Goal: Task Accomplishment & Management: Complete application form

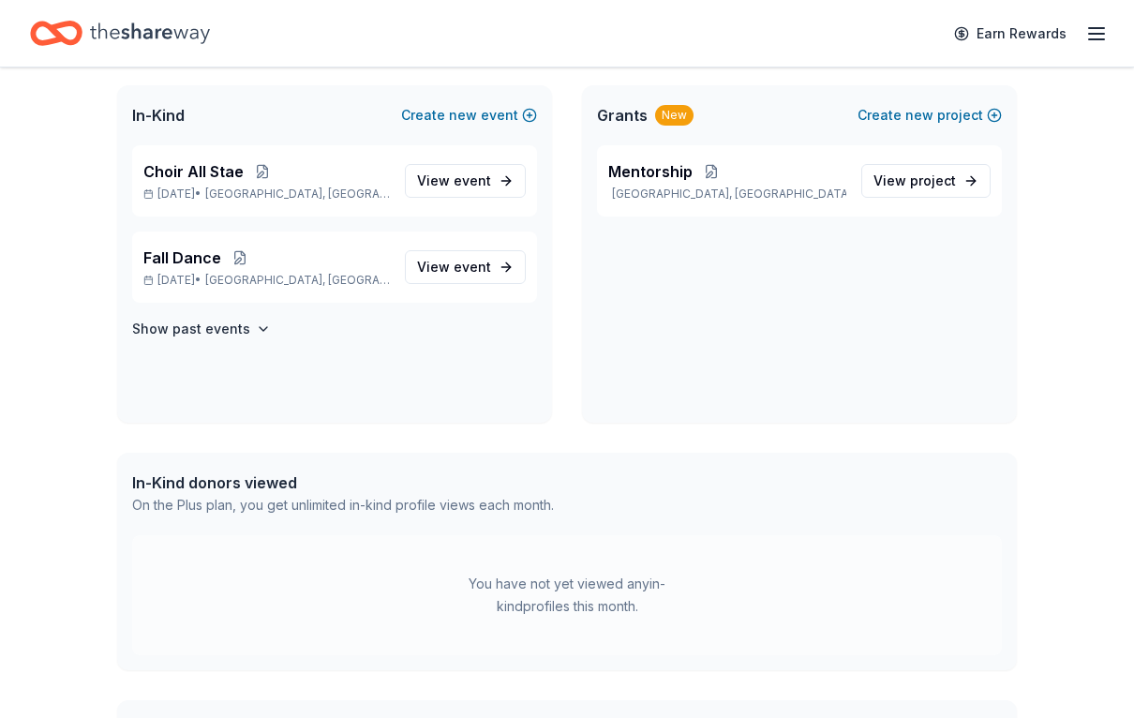
scroll to position [372, 0]
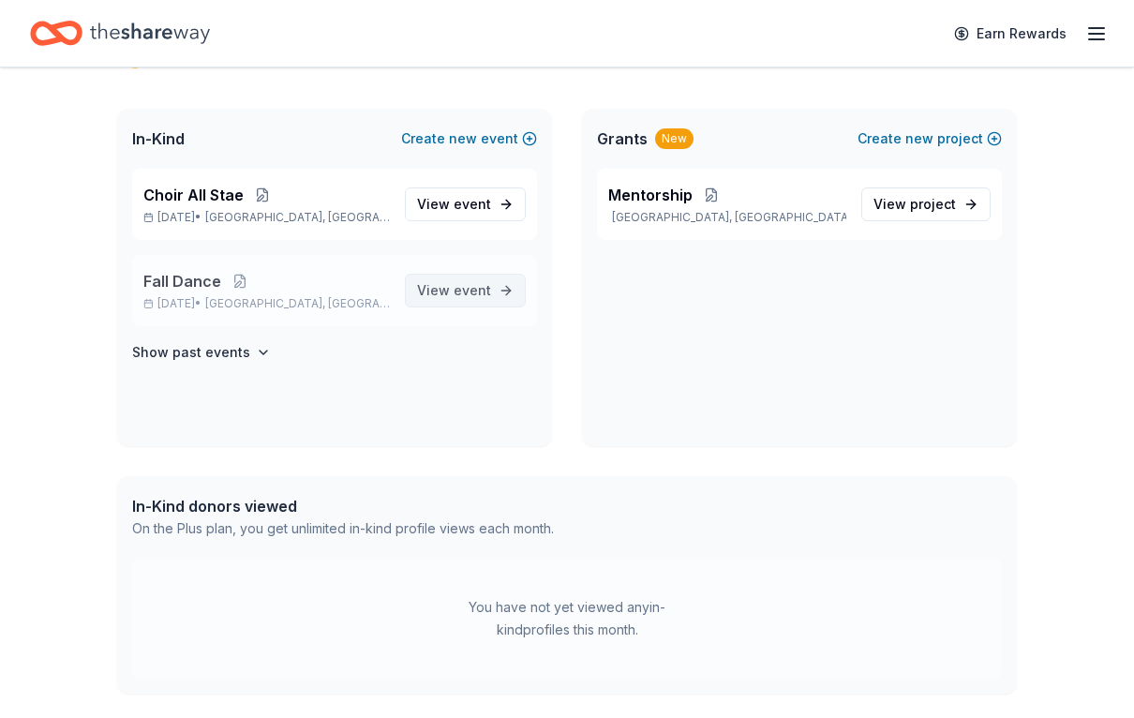
click at [455, 288] on span "View event" at bounding box center [454, 290] width 74 height 22
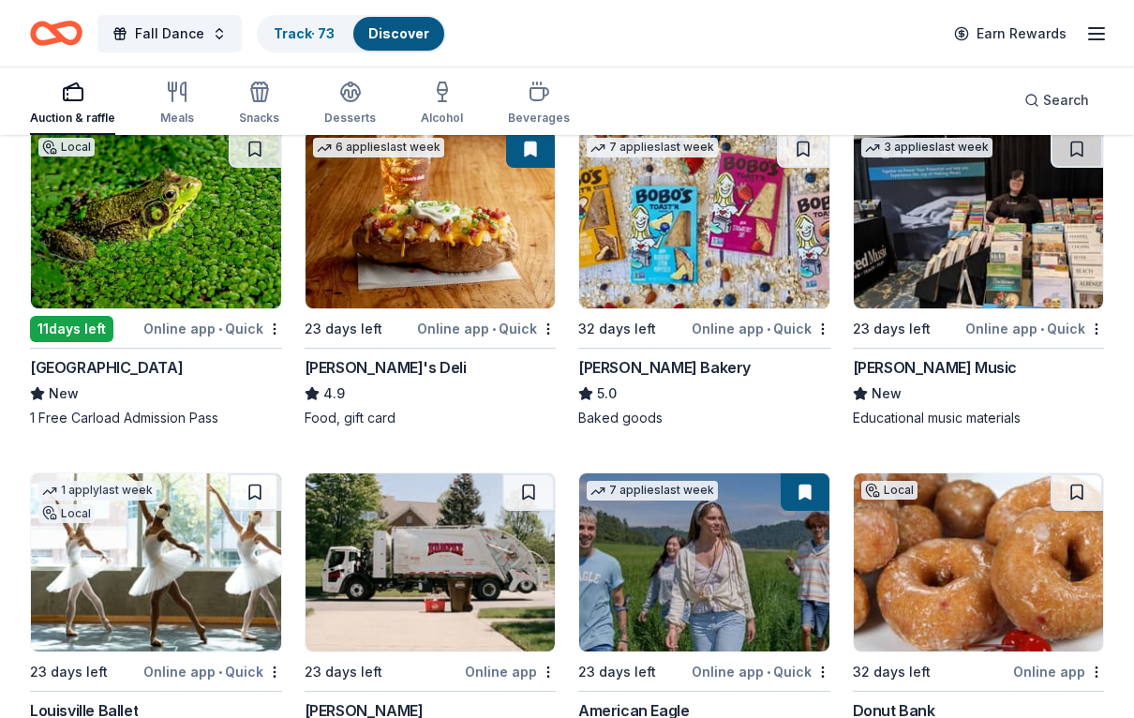
scroll to position [2727, 0]
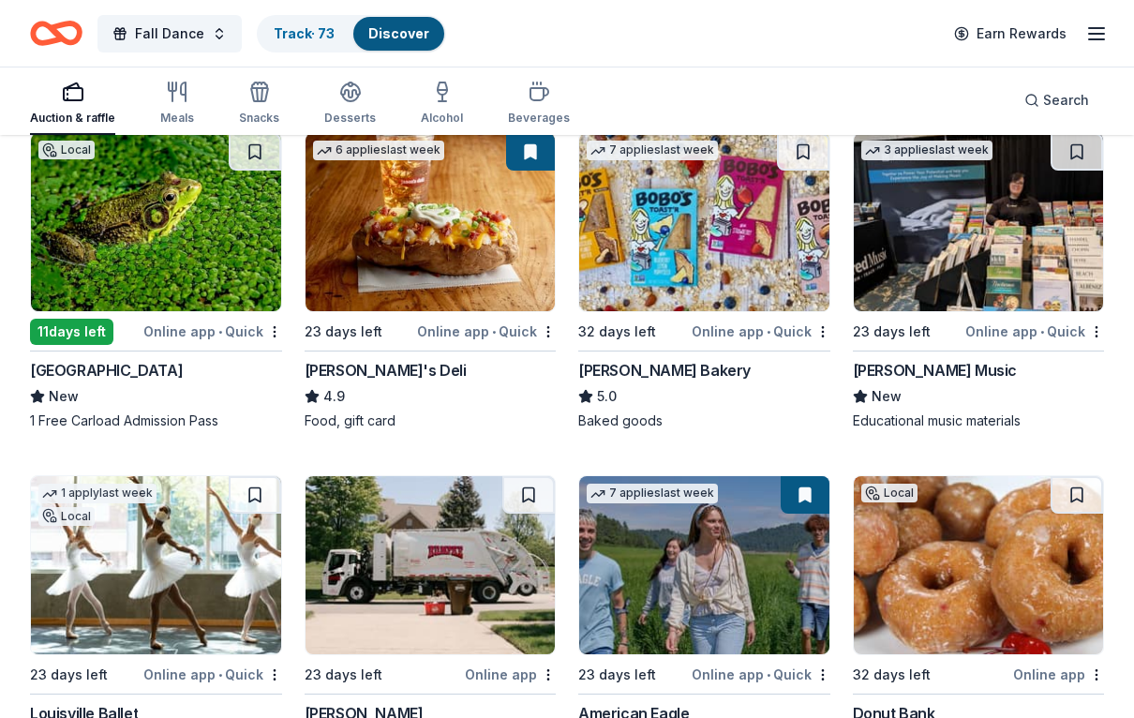
click at [726, 333] on div "Online app • Quick" at bounding box center [761, 331] width 139 height 23
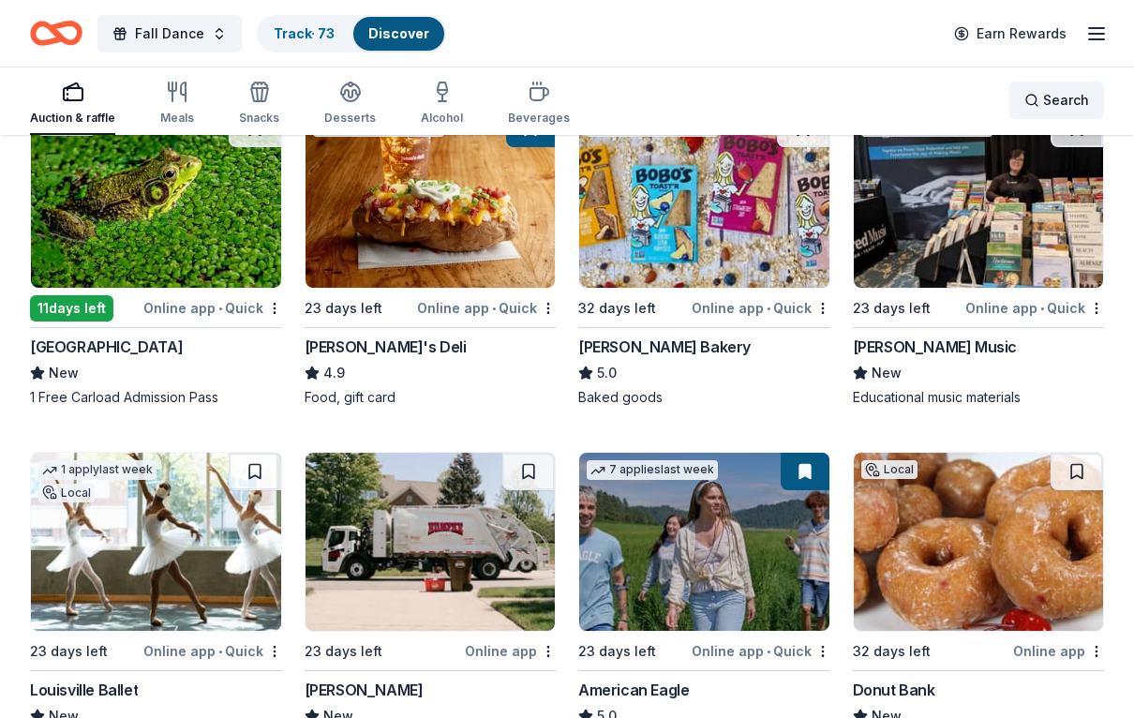
click at [1037, 103] on div "Search" at bounding box center [1057, 100] width 65 height 22
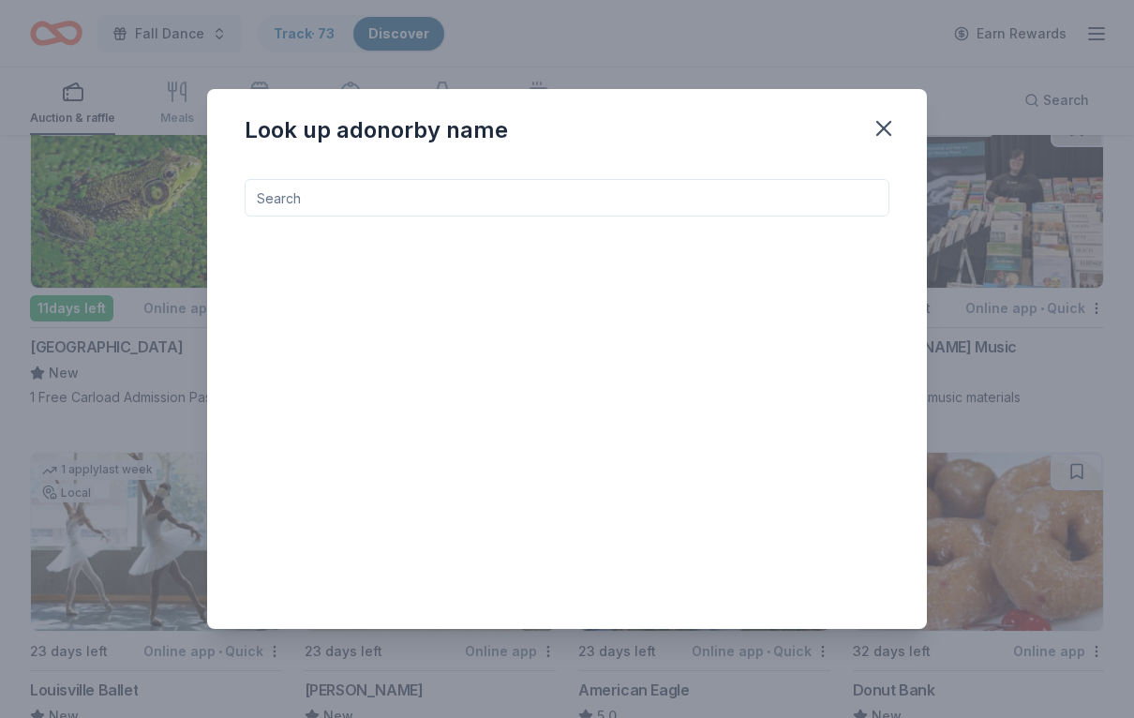
click at [288, 198] on input at bounding box center [567, 197] width 645 height 37
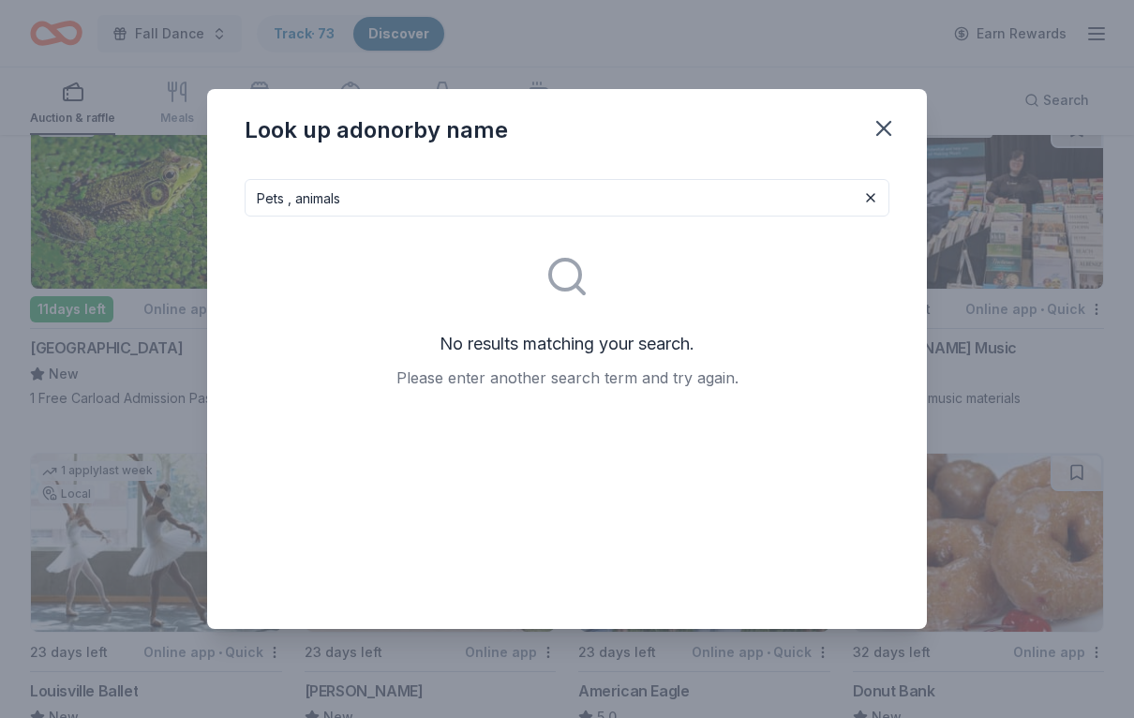
type input "Pets , animals"
click at [881, 133] on icon "button" at bounding box center [884, 128] width 26 height 26
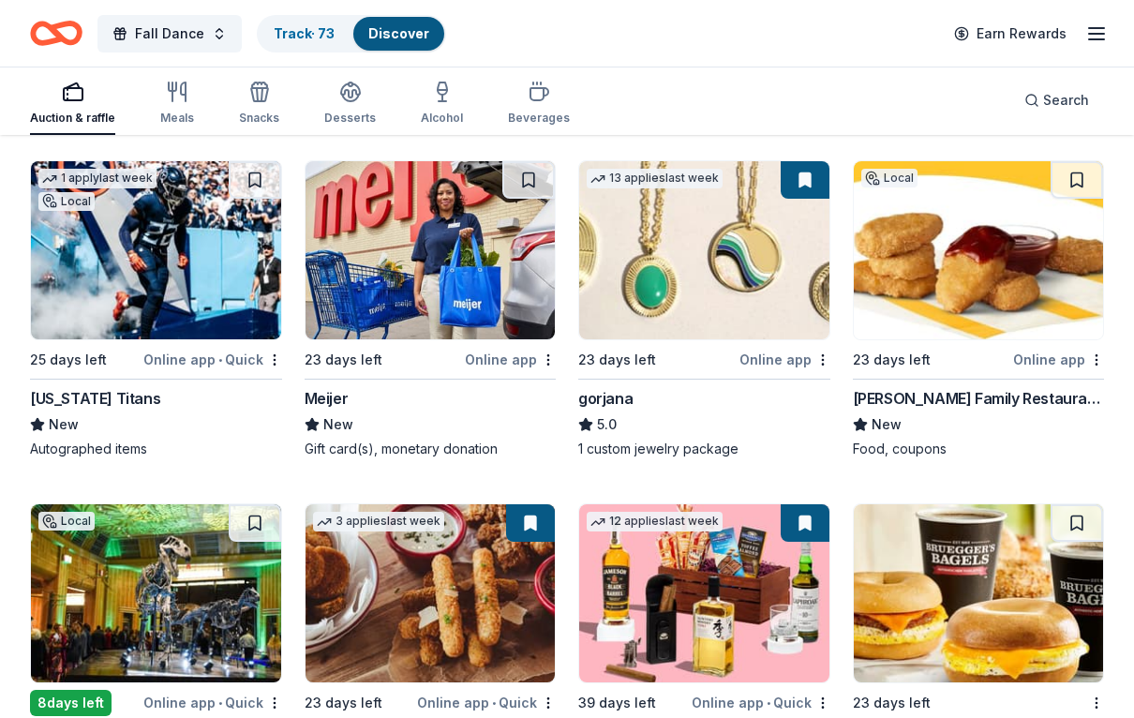
scroll to position [3765, 0]
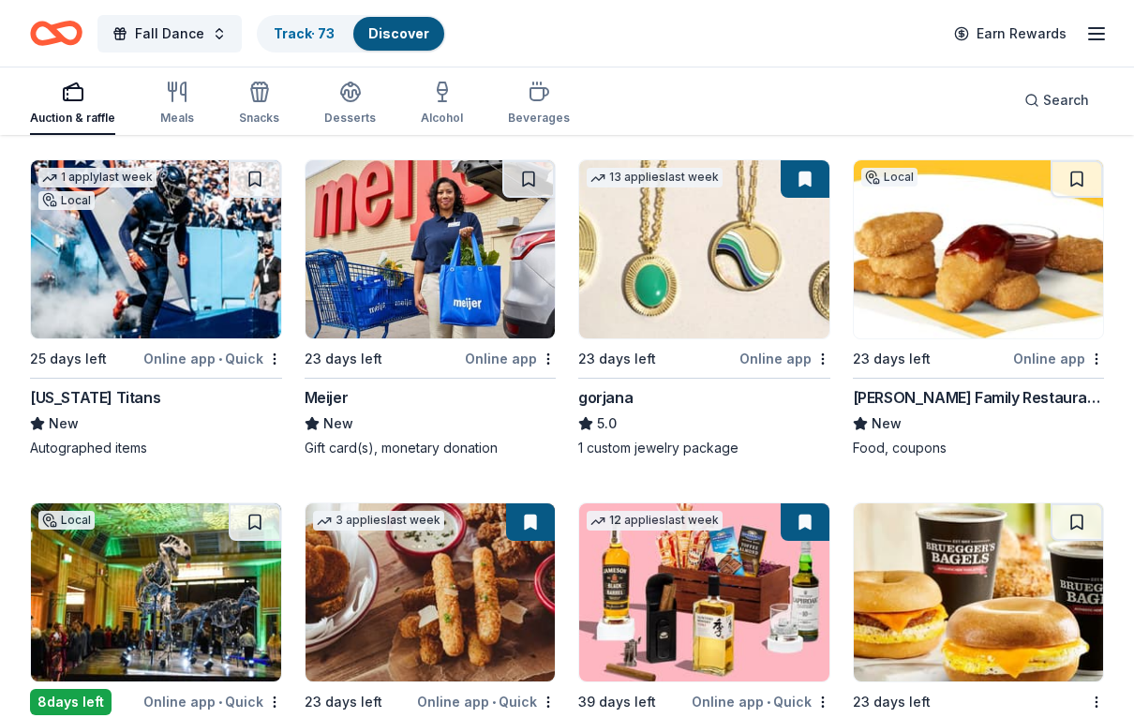
click at [779, 365] on div "Online app" at bounding box center [785, 359] width 91 height 23
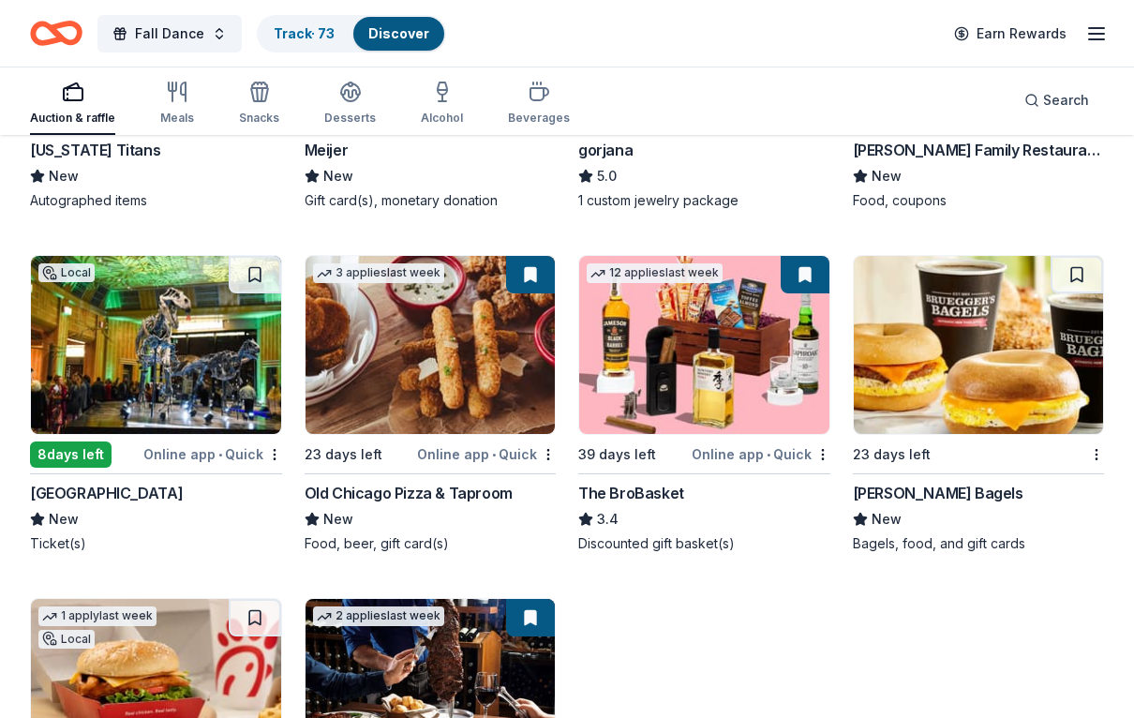
scroll to position [3996, 0]
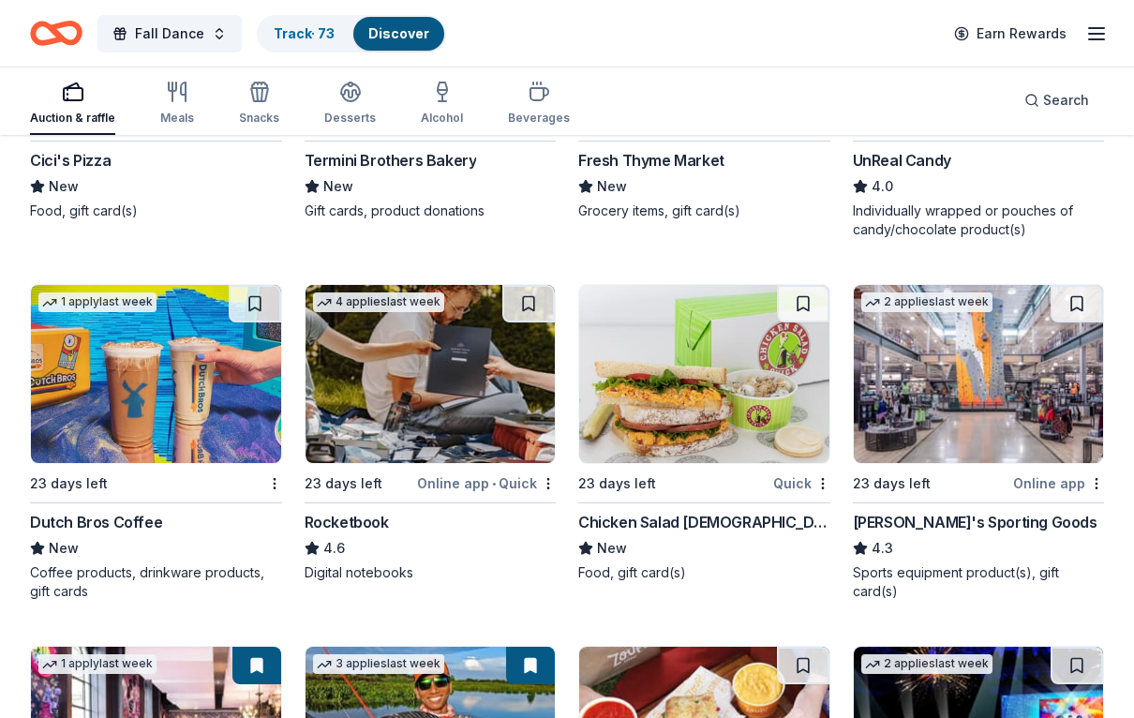
scroll to position [6842, 0]
click at [643, 526] on div "Chicken Salad Chick" at bounding box center [704, 522] width 252 height 22
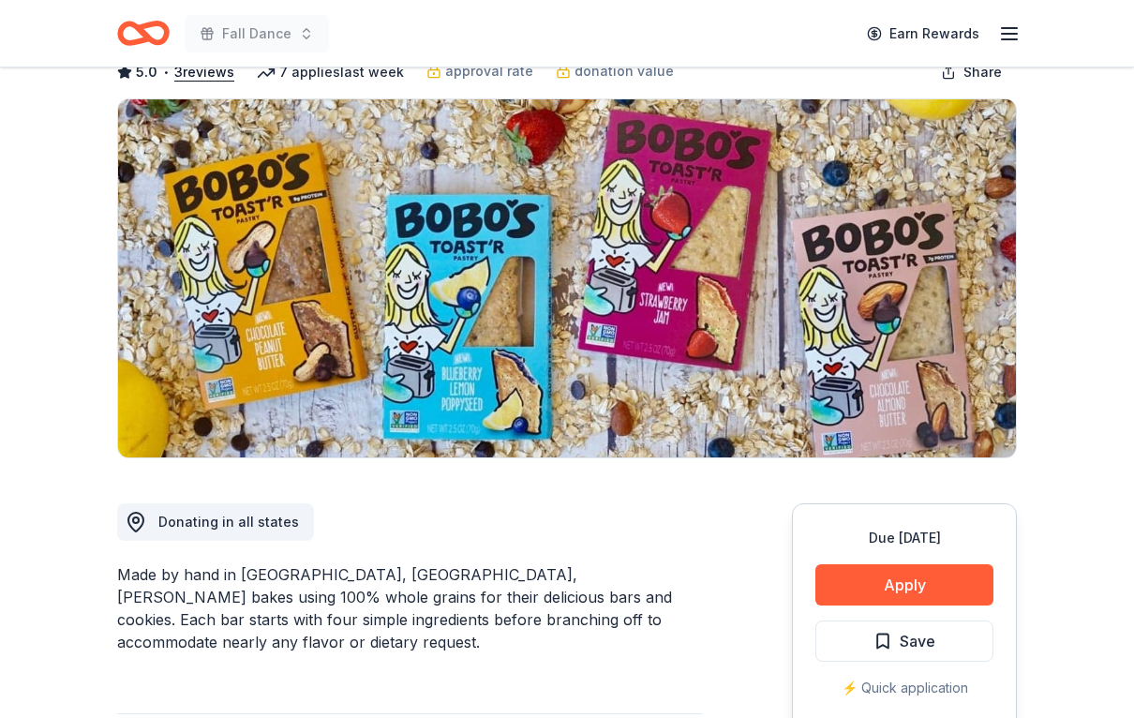
scroll to position [106, 0]
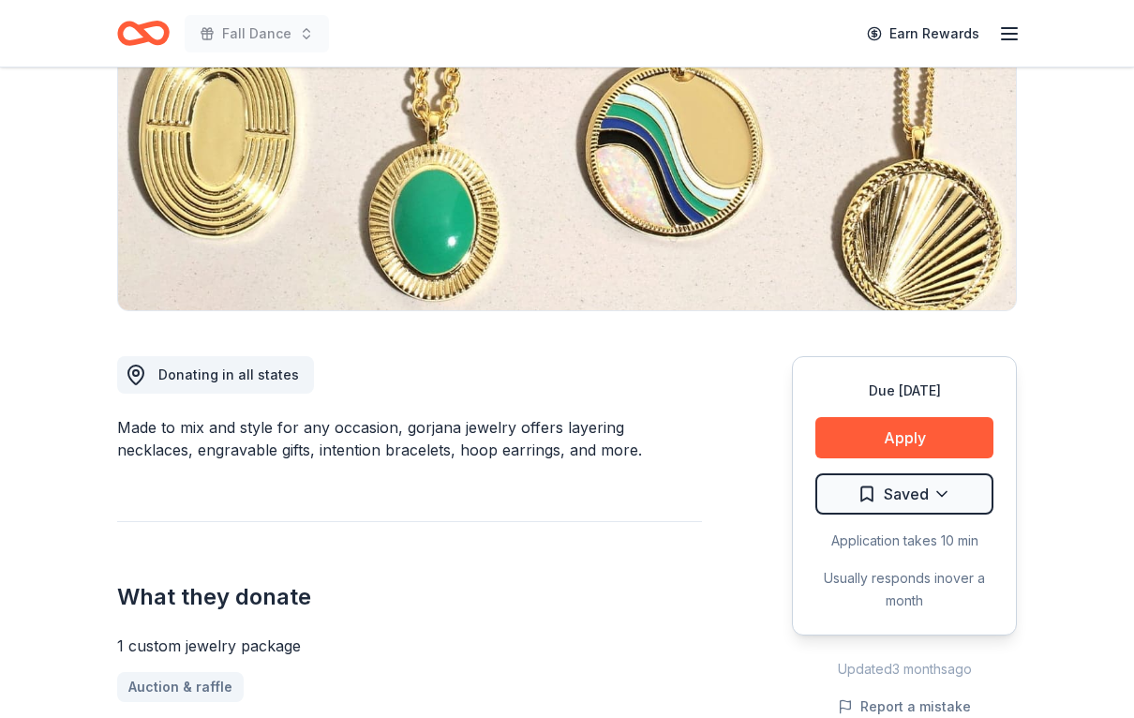
scroll to position [262, 0]
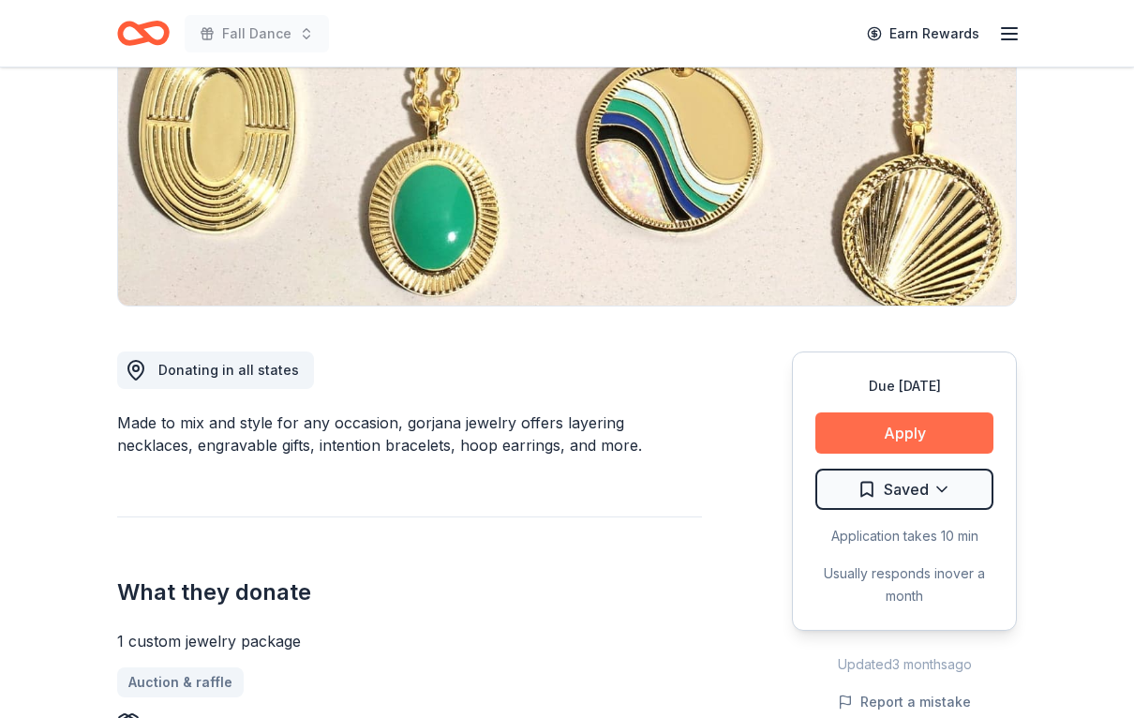
click at [914, 442] on button "Apply" at bounding box center [904, 433] width 178 height 41
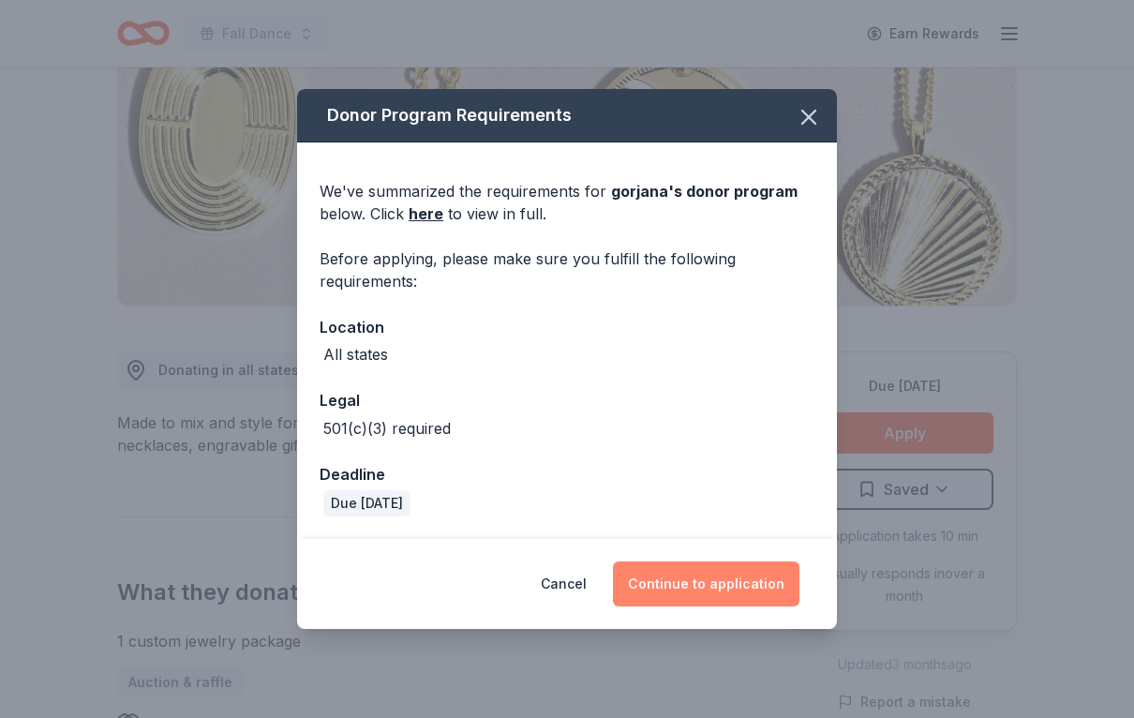
click at [750, 598] on button "Continue to application" at bounding box center [706, 583] width 187 height 45
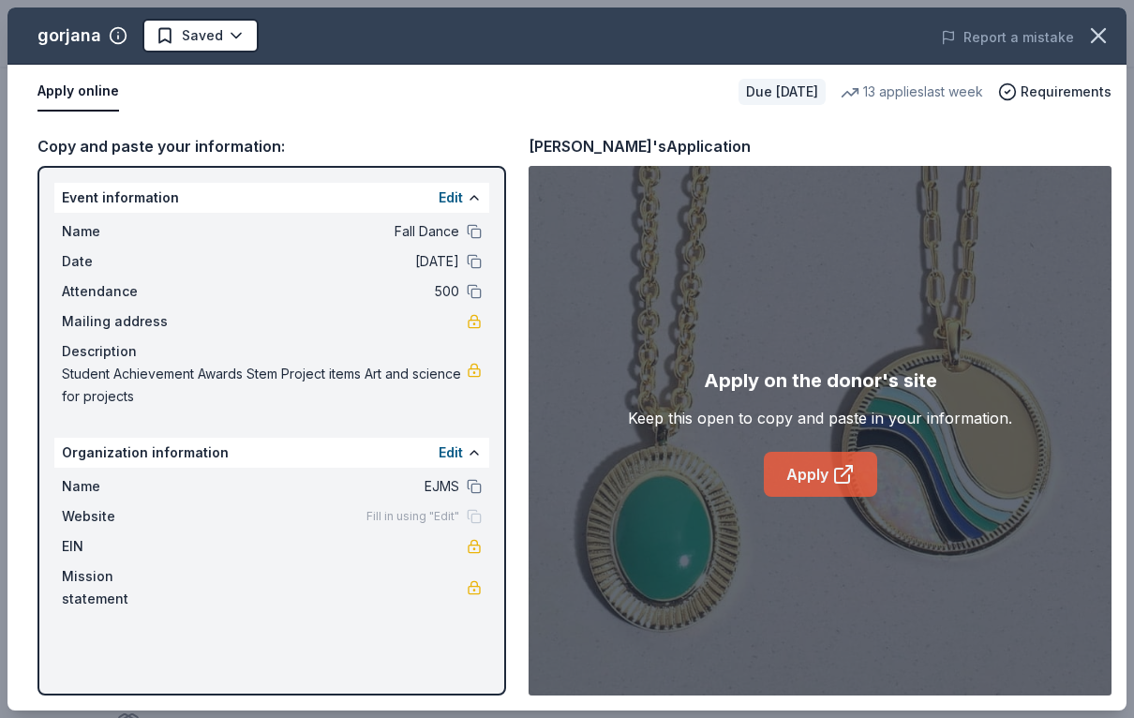
click at [849, 485] on icon at bounding box center [843, 474] width 22 height 22
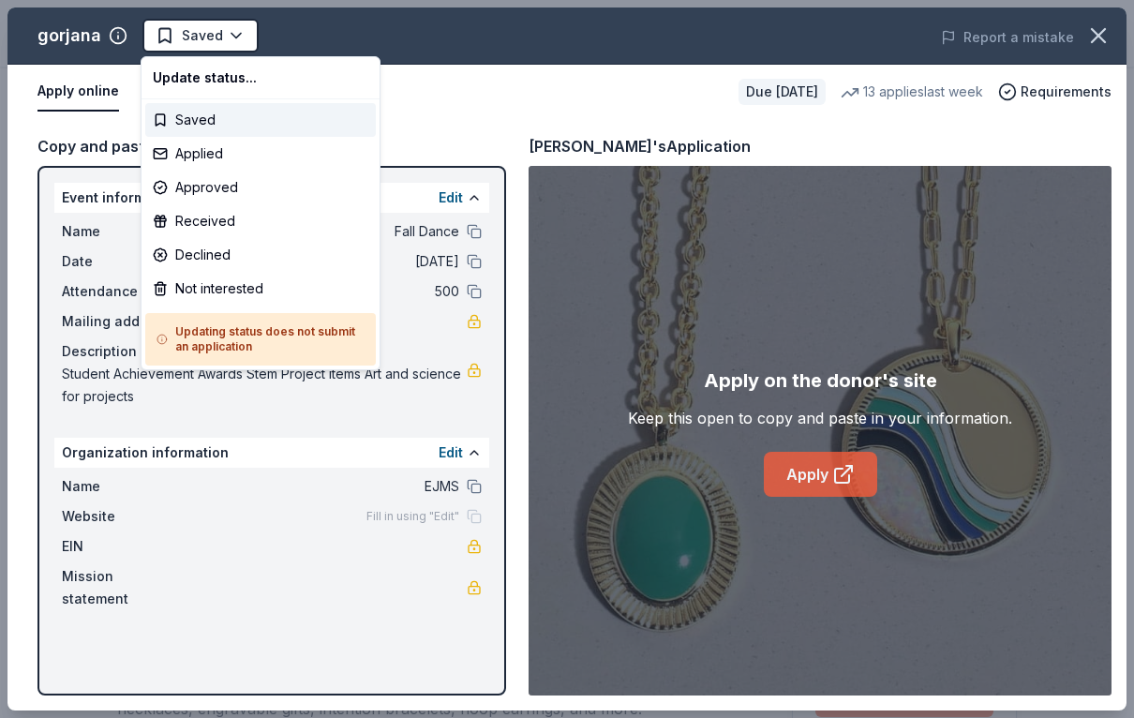
scroll to position [0, 0]
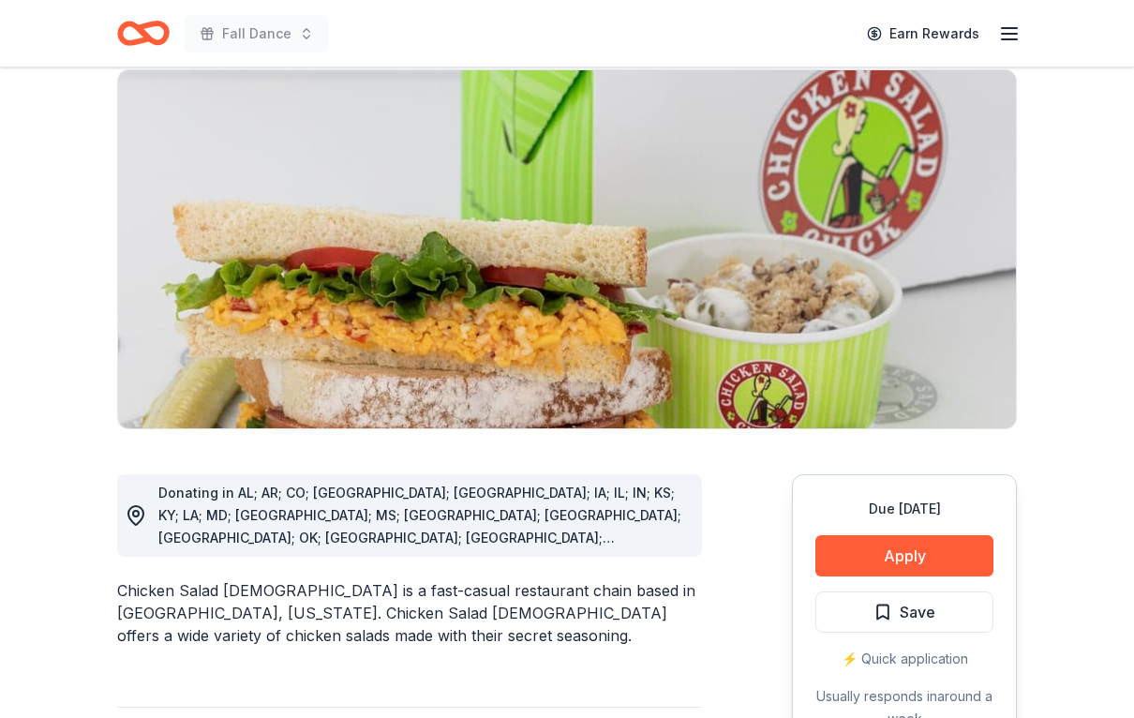
scroll to position [152, 0]
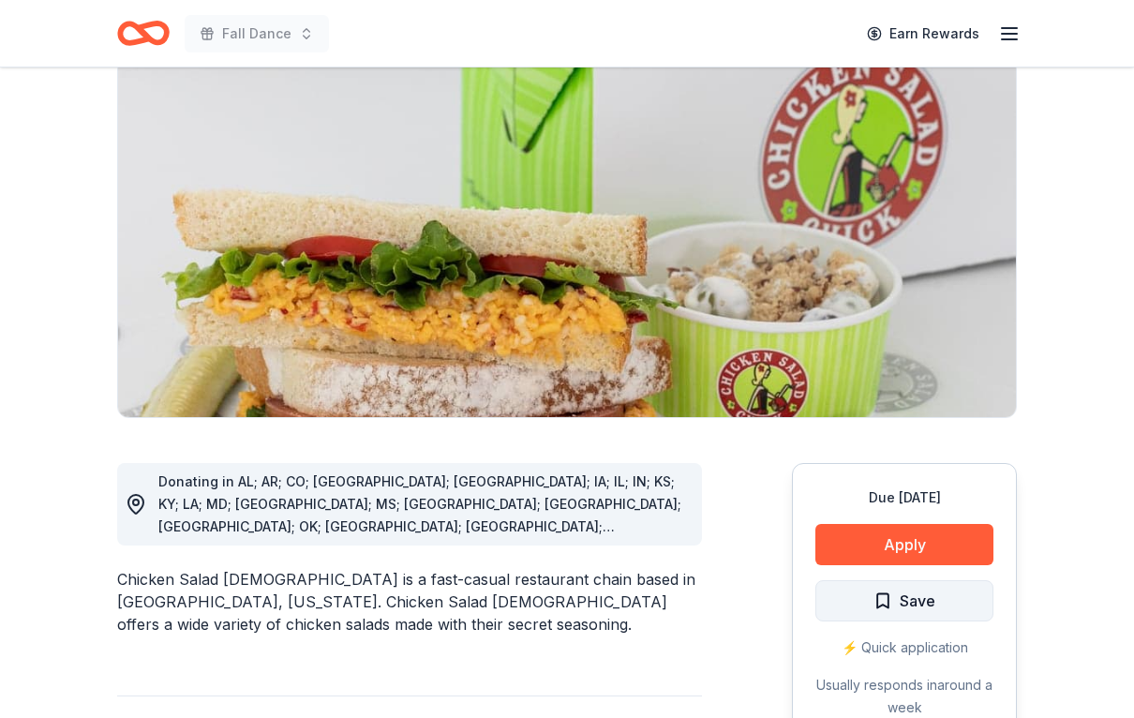
click at [929, 611] on span "Save" at bounding box center [918, 601] width 36 height 24
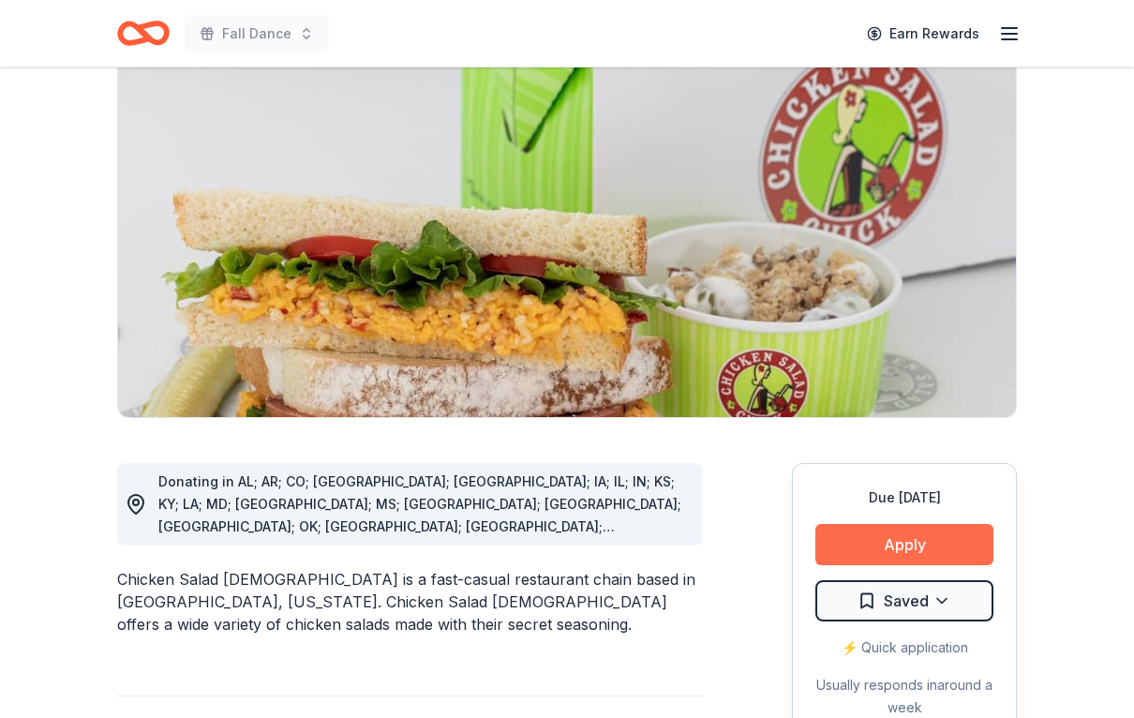
click at [928, 556] on button "Apply" at bounding box center [904, 544] width 178 height 41
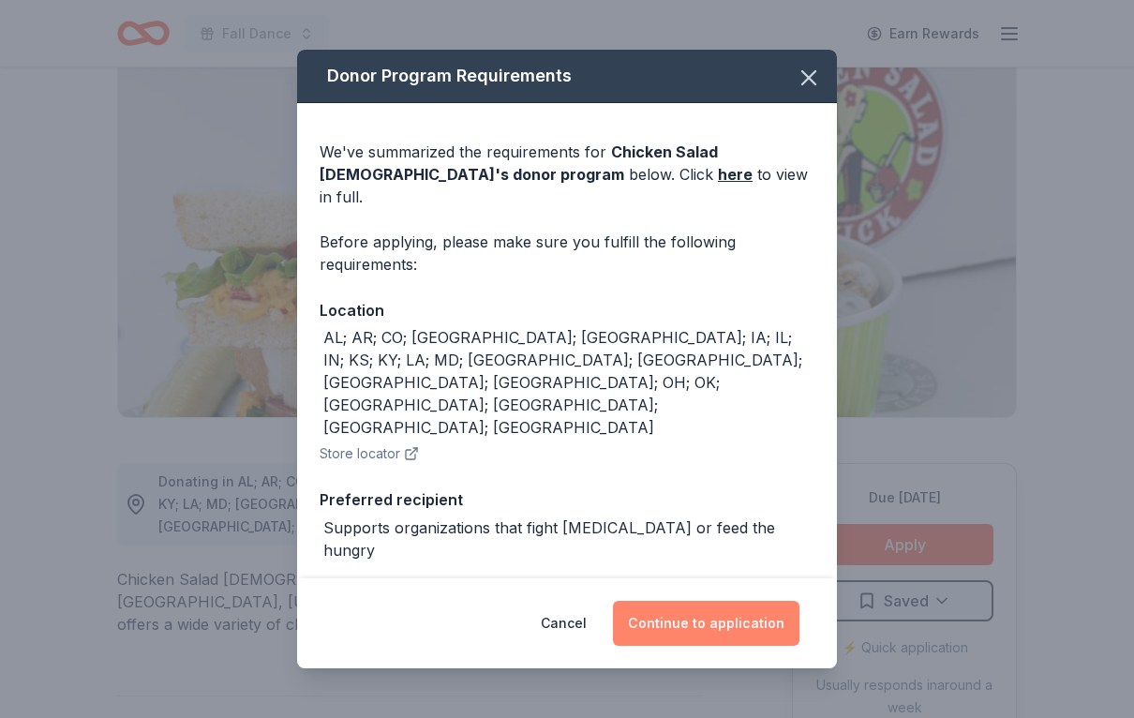
click at [755, 621] on button "Continue to application" at bounding box center [706, 623] width 187 height 45
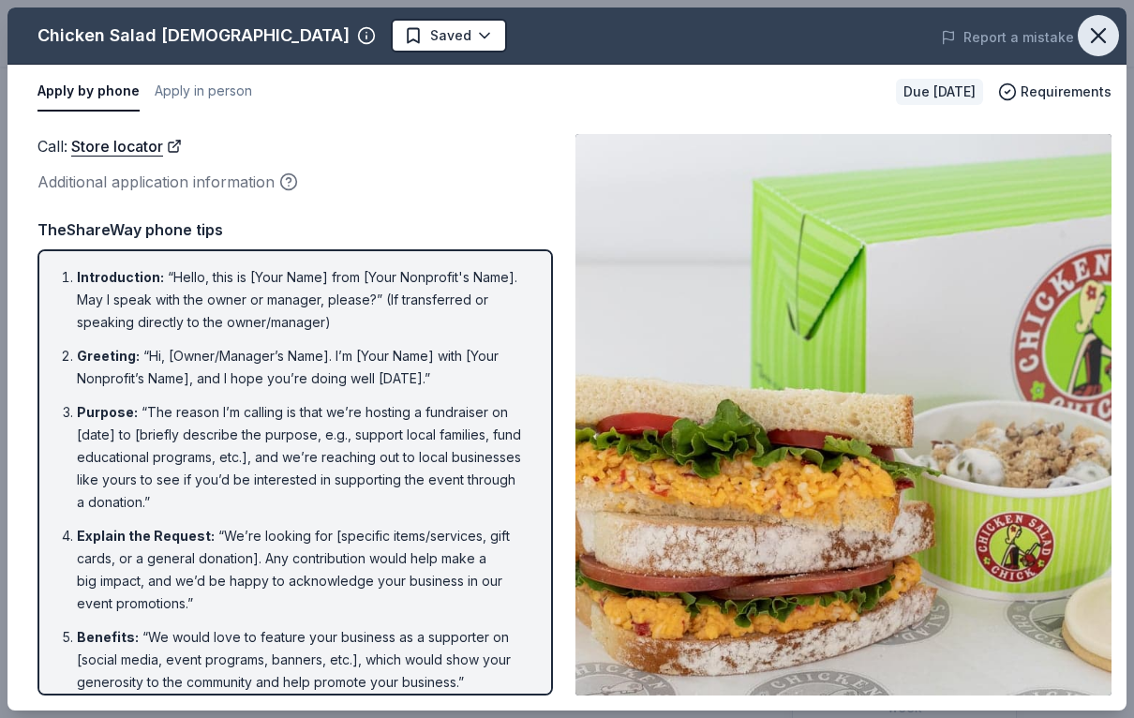
click at [1100, 45] on icon "button" at bounding box center [1098, 35] width 26 height 26
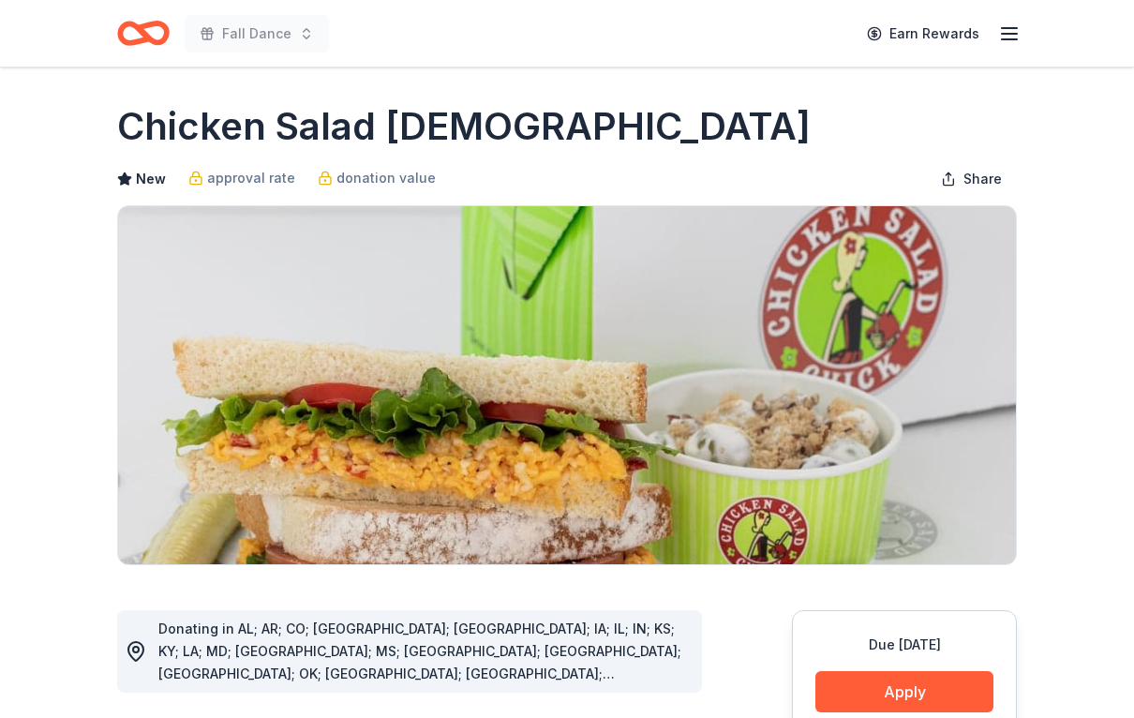
scroll to position [0, 0]
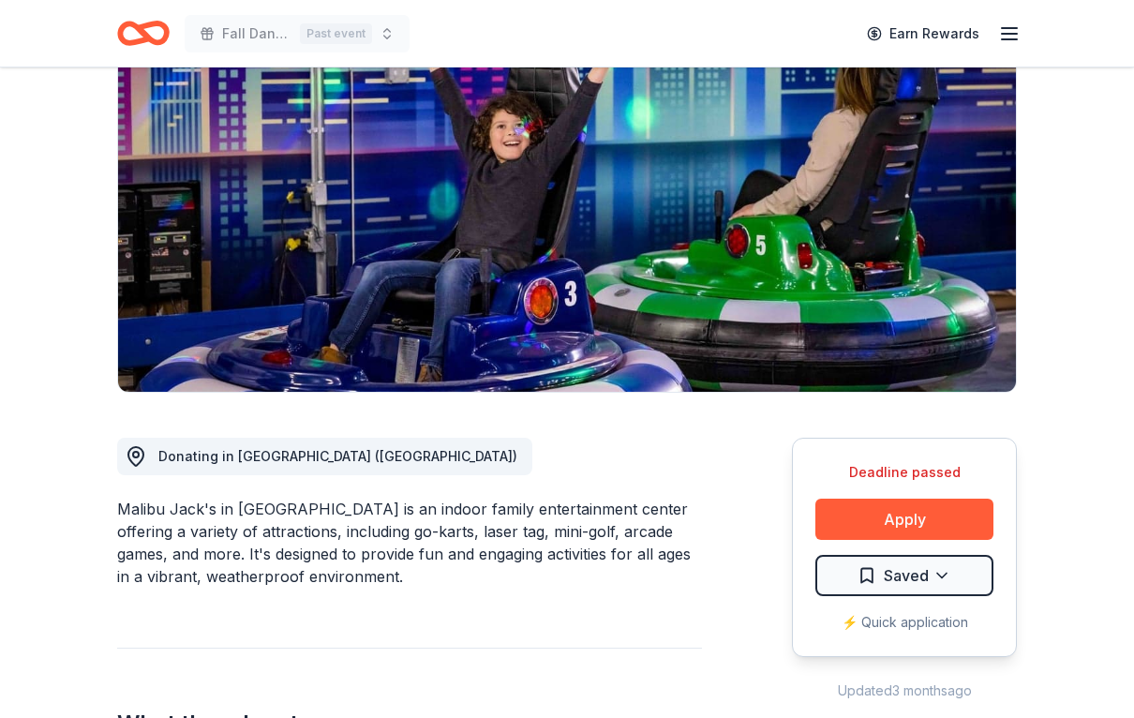
scroll to position [234, 0]
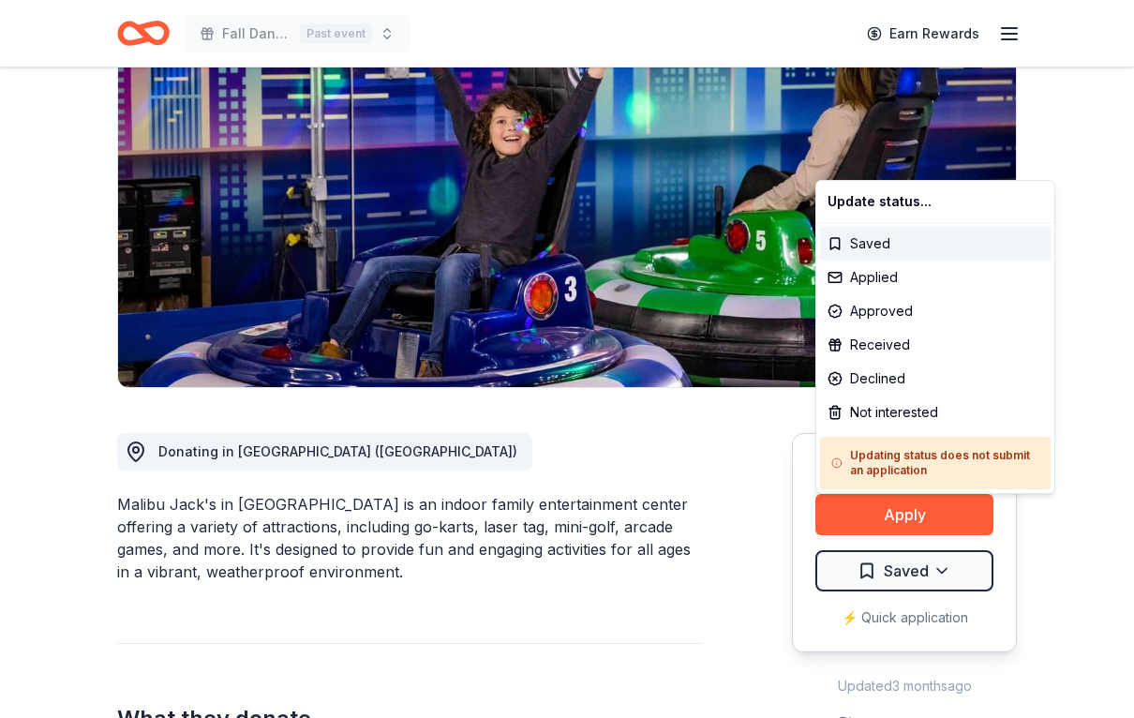
click at [1077, 484] on html "Fall Dance and Raffle Past event Earn Rewards Deadline passed Share Malibu Jack…" at bounding box center [567, 125] width 1134 height 718
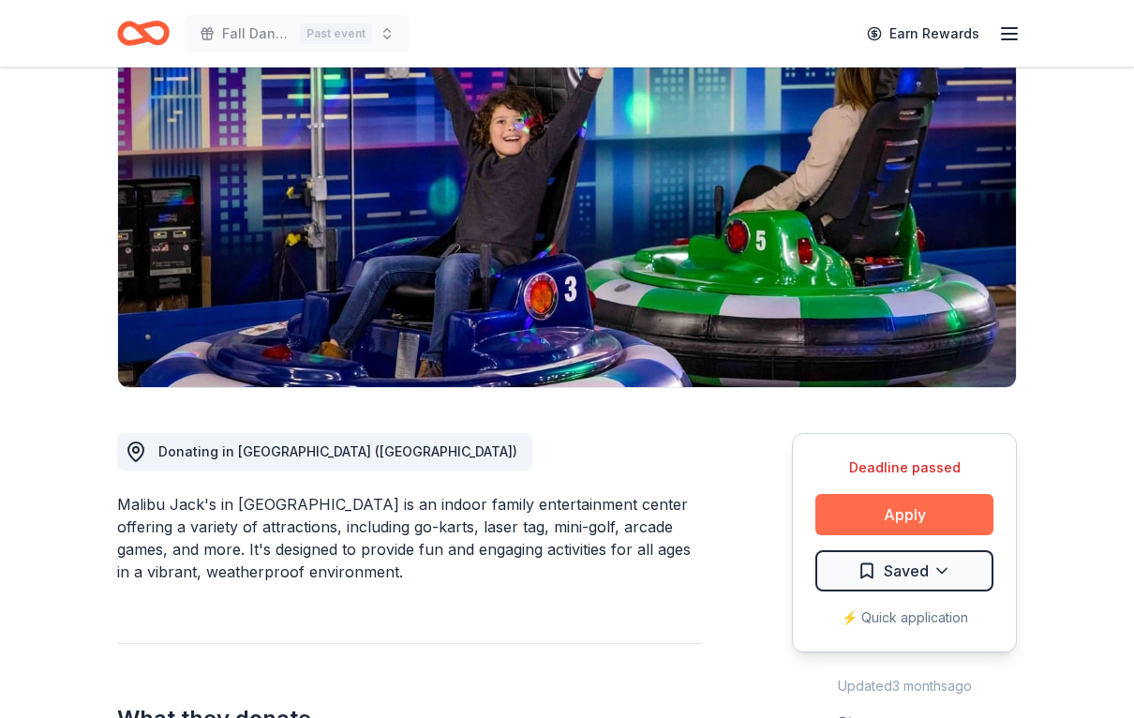
click at [937, 494] on button "Apply" at bounding box center [904, 514] width 178 height 41
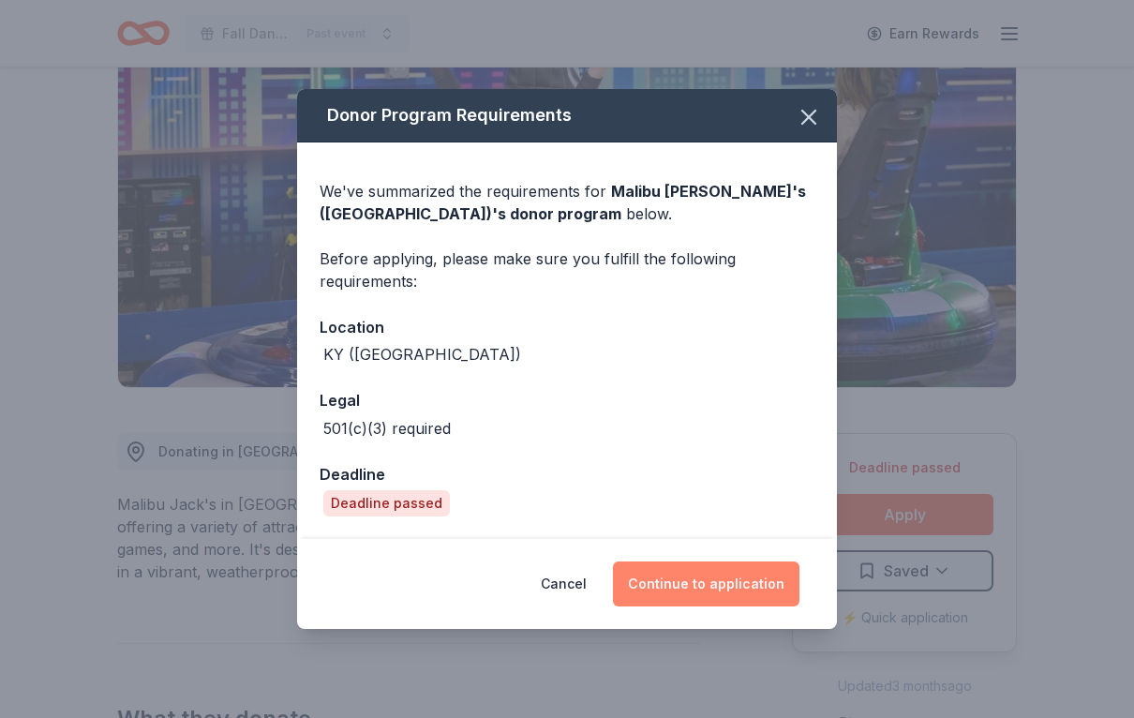
click at [736, 604] on button "Continue to application" at bounding box center [706, 583] width 187 height 45
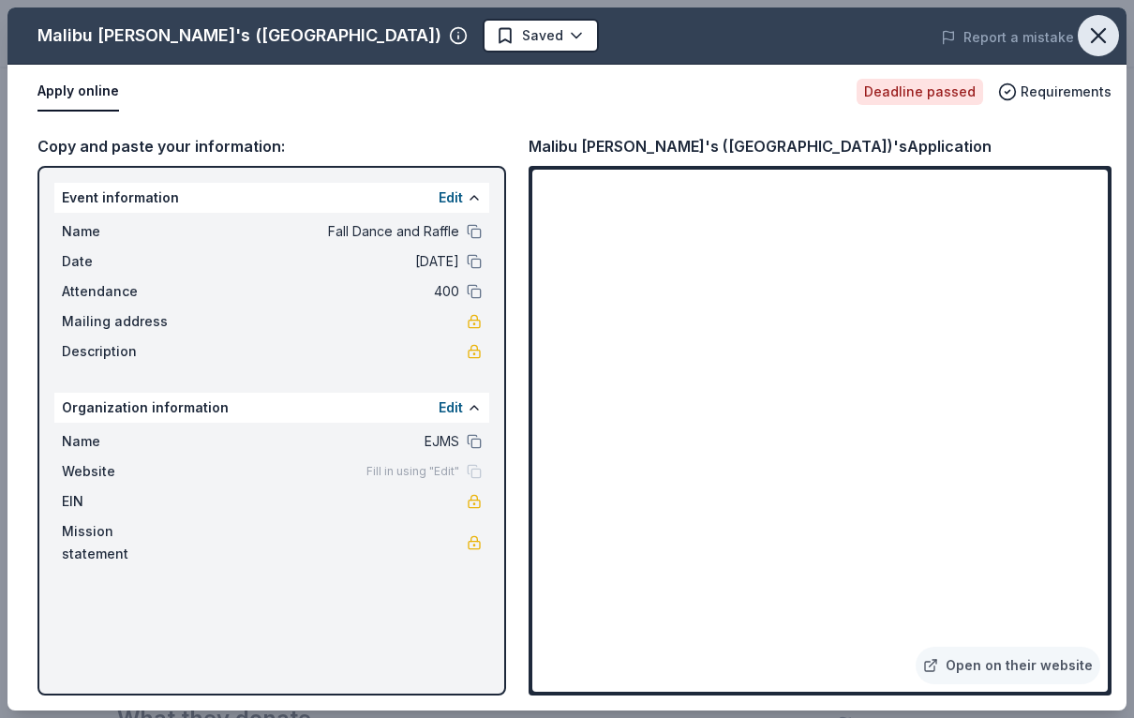
click at [1097, 38] on icon "button" at bounding box center [1098, 35] width 13 height 13
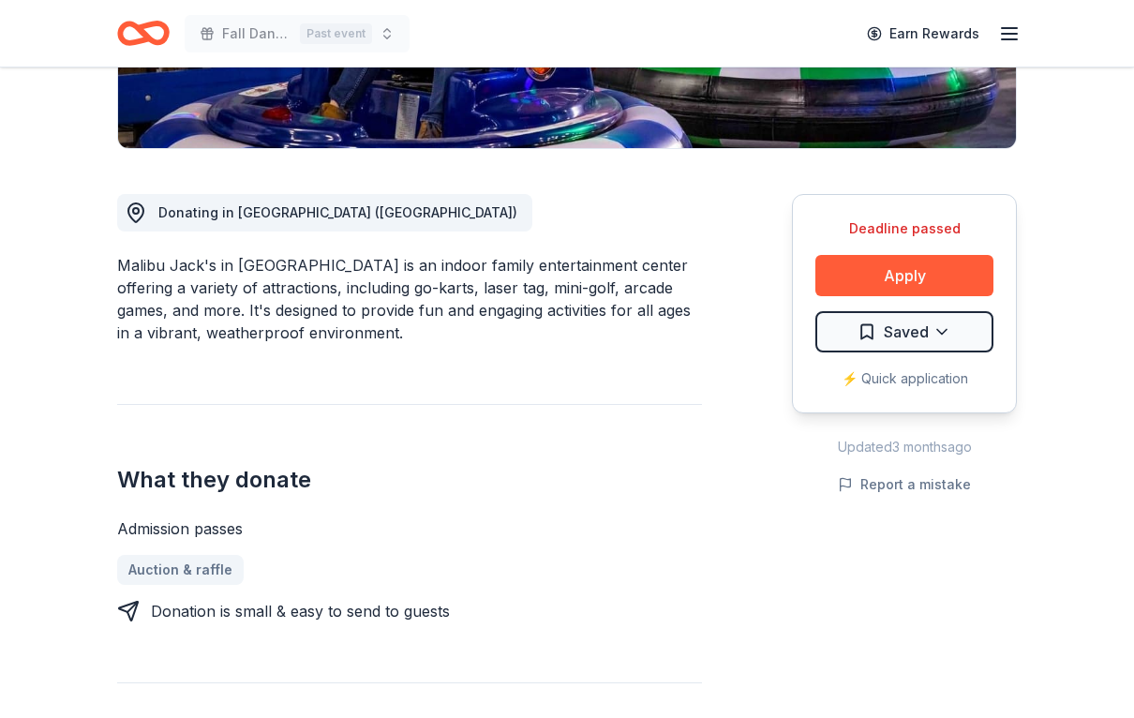
scroll to position [0, 0]
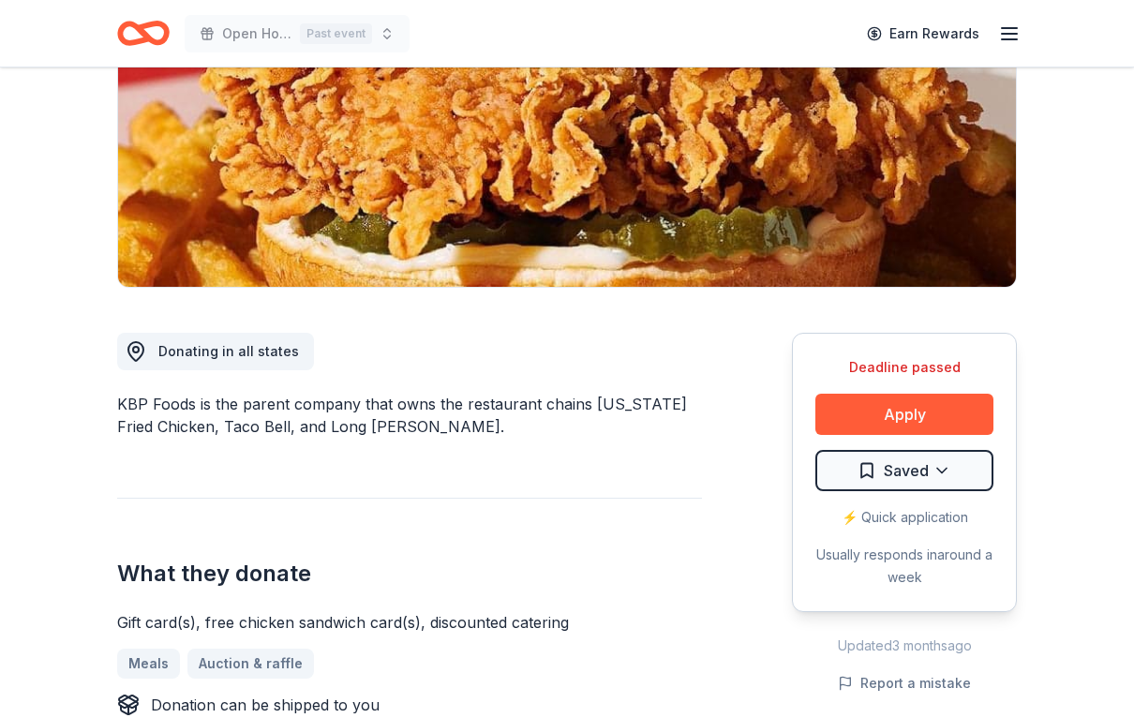
scroll to position [301, 0]
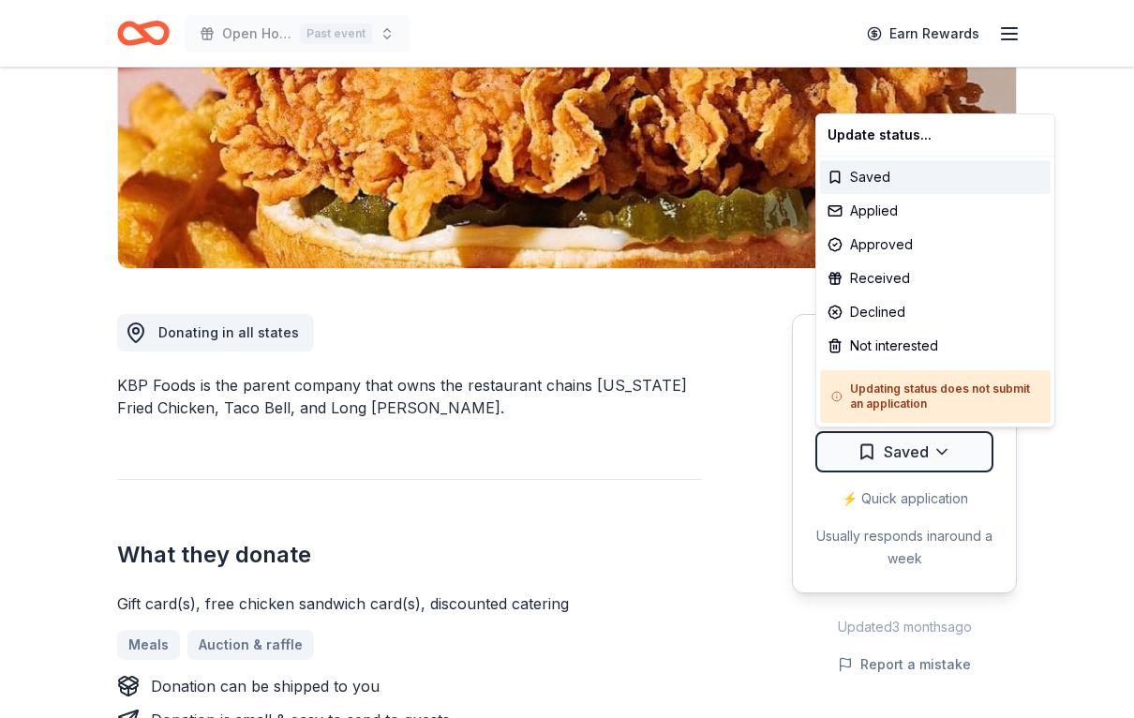
click at [1056, 417] on html "Open House Past event Earn Rewards Deadline passed Share KBP Foods 4.0 • 6 revi…" at bounding box center [567, 58] width 1134 height 718
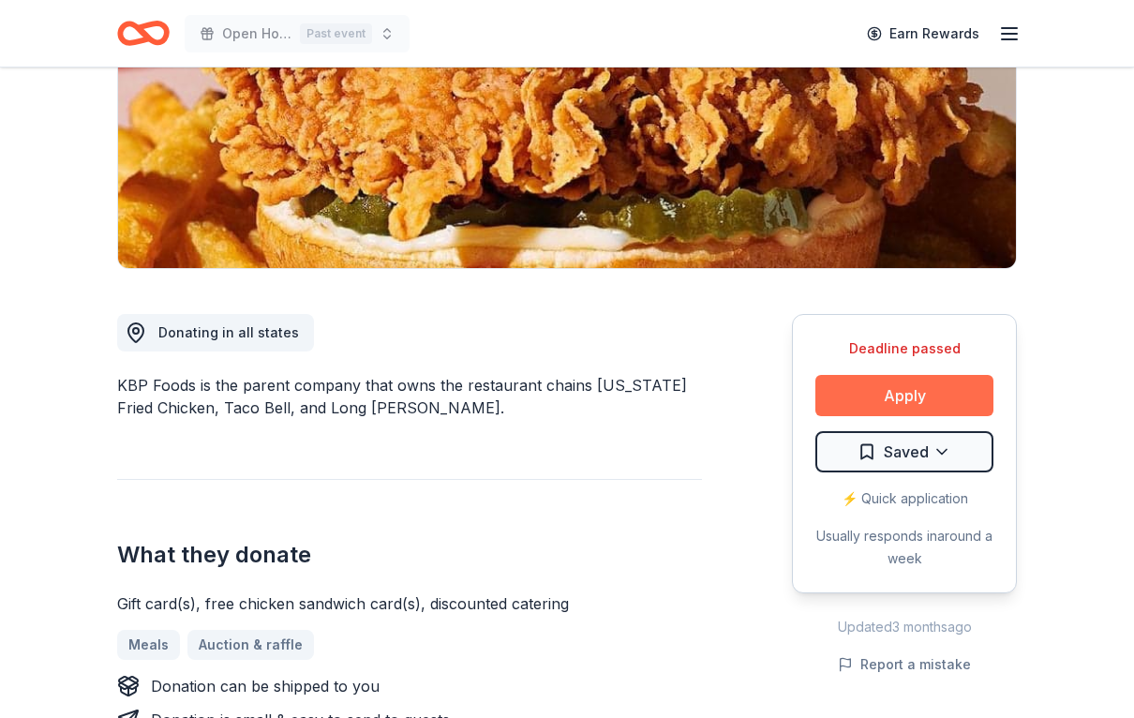
click at [935, 403] on button "Apply" at bounding box center [904, 395] width 178 height 41
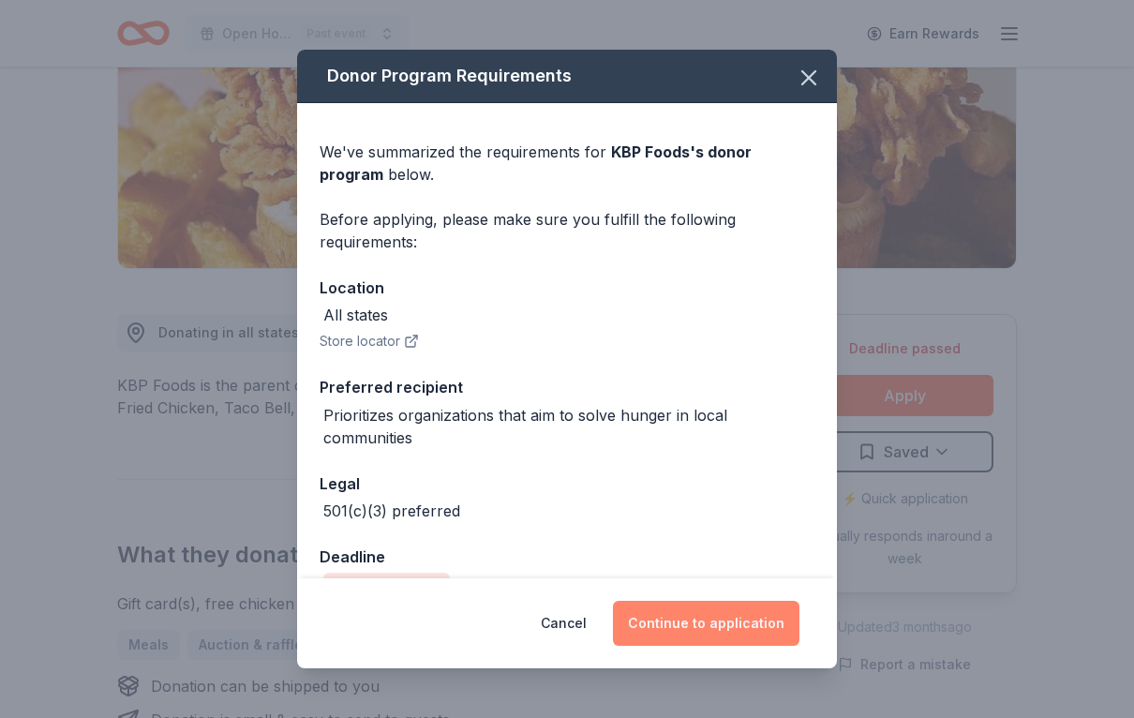
click at [740, 646] on button "Continue to application" at bounding box center [706, 623] width 187 height 45
